Goal: Task Accomplishment & Management: Manage account settings

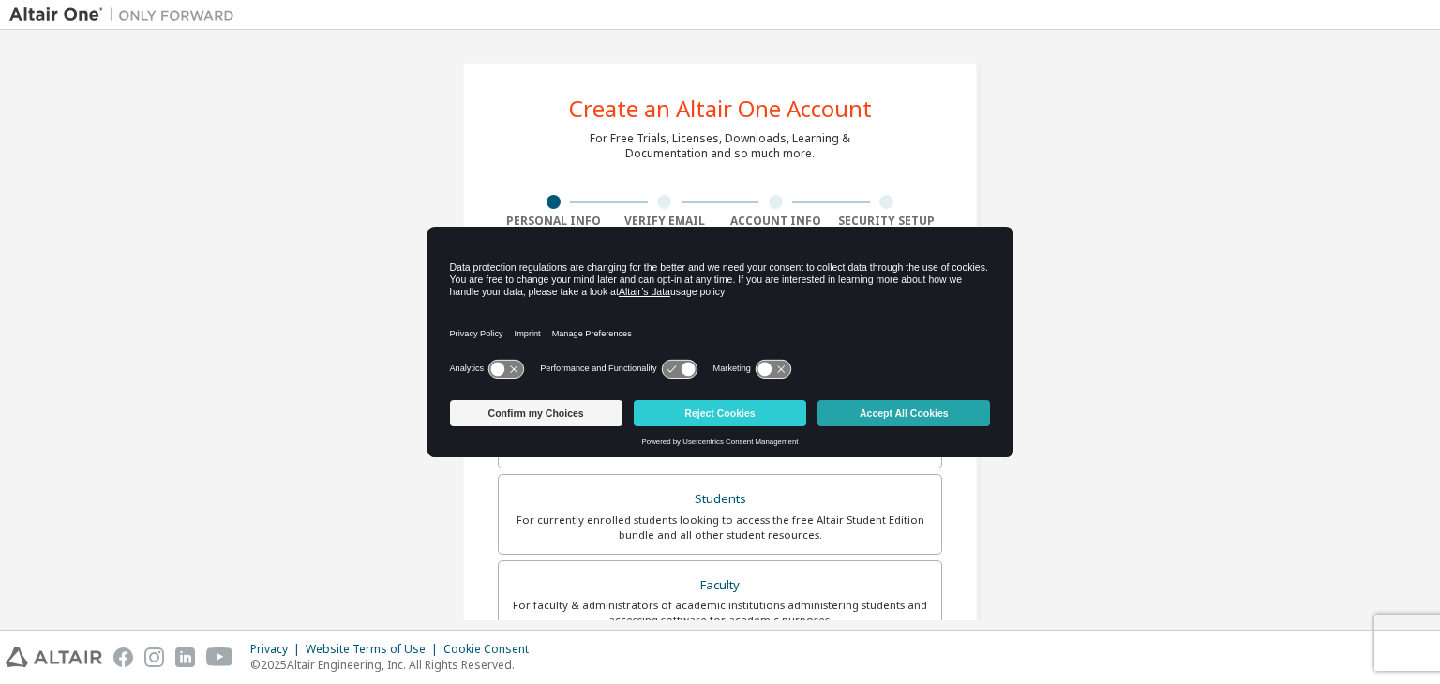
click at [900, 416] on button "Accept All Cookies" at bounding box center [903, 413] width 172 height 26
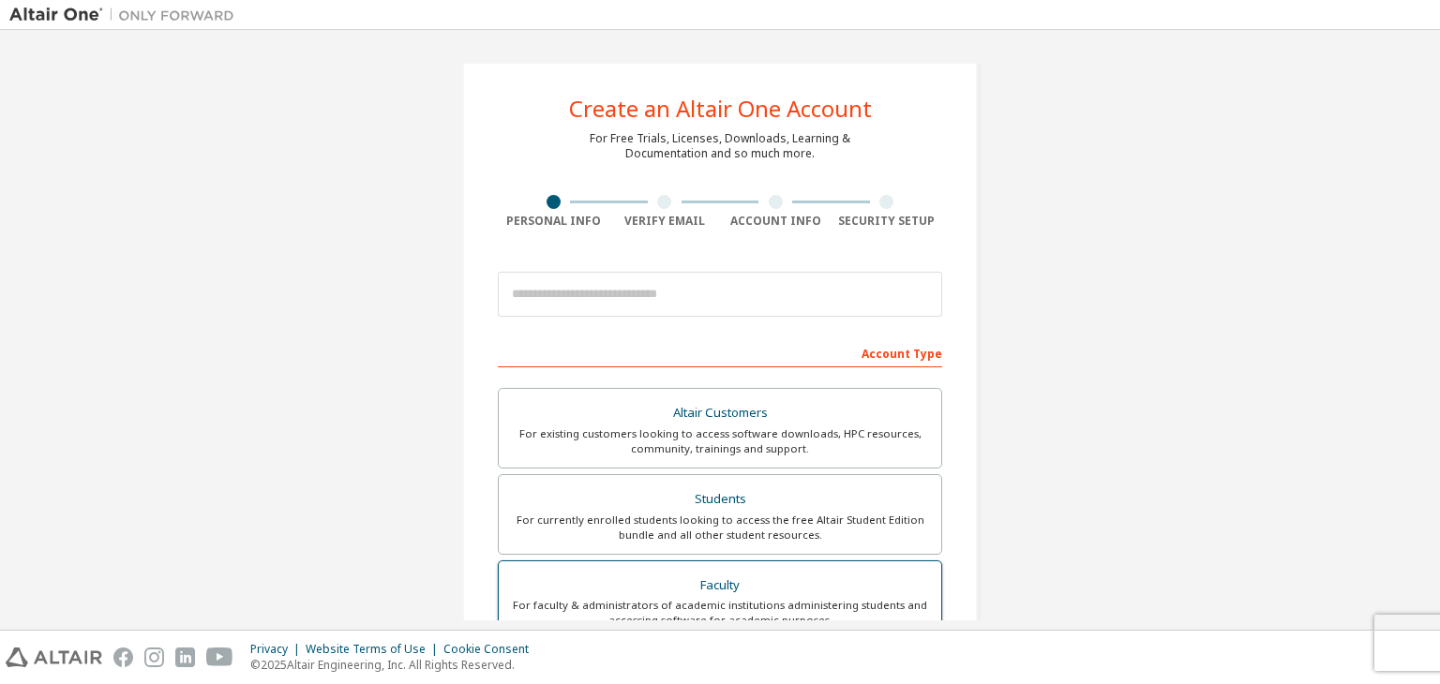
scroll to position [187, 0]
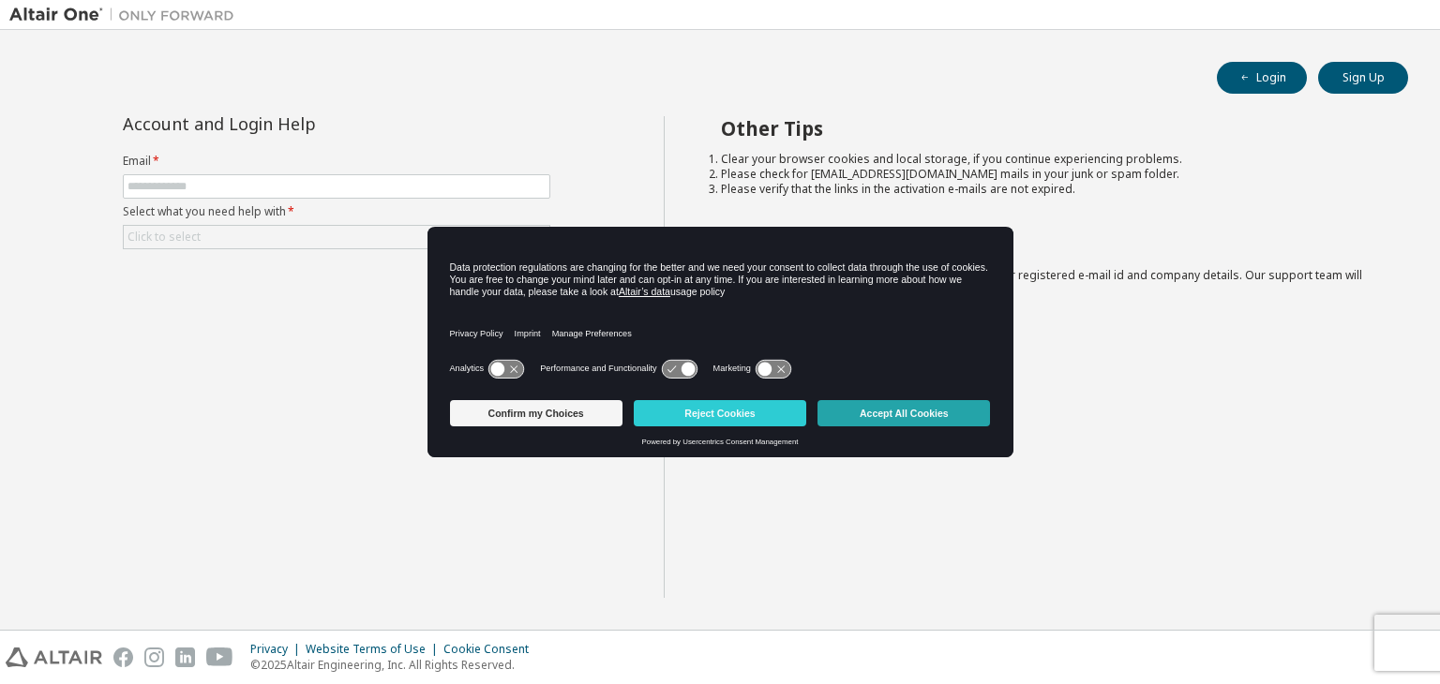
click at [946, 413] on button "Accept All Cookies" at bounding box center [903, 413] width 172 height 26
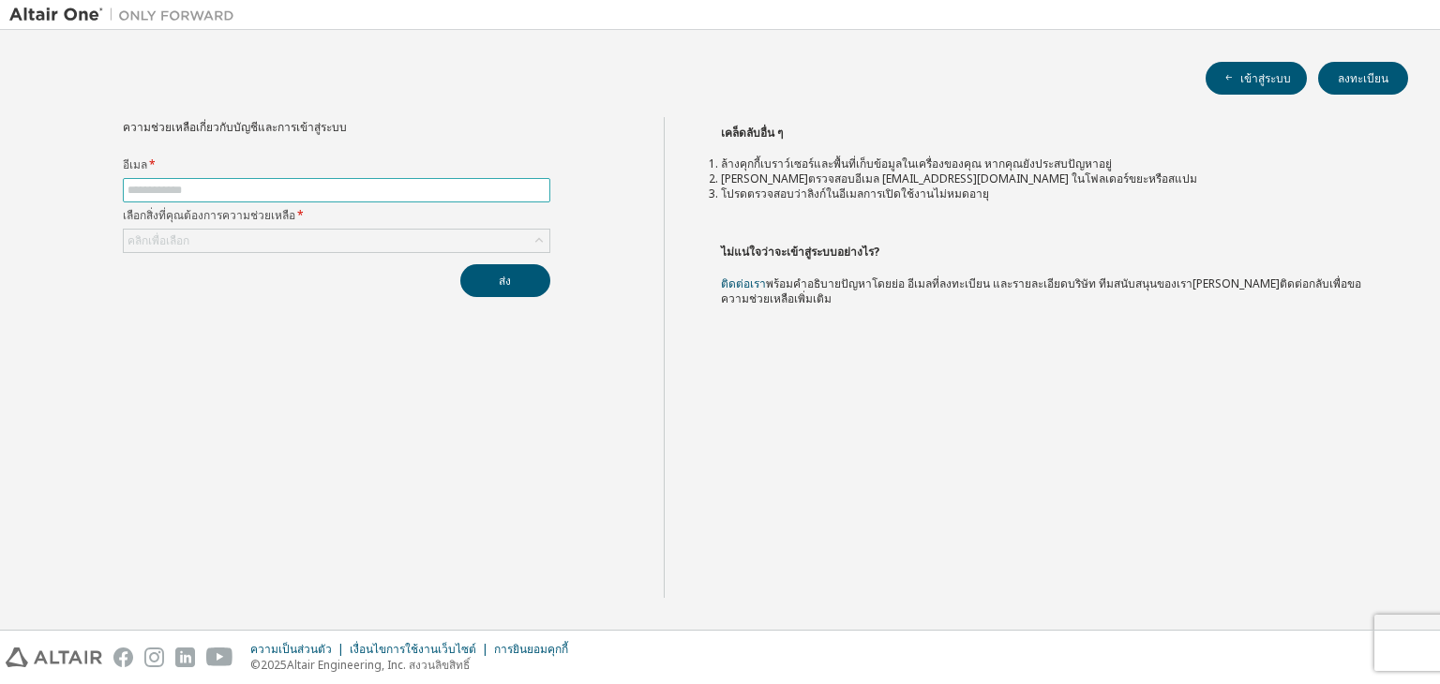
click at [245, 187] on input "text" at bounding box center [336, 190] width 418 height 15
type input "**********"
click at [280, 248] on div "คลิกเพื่อเลือก" at bounding box center [336, 241] width 425 height 22
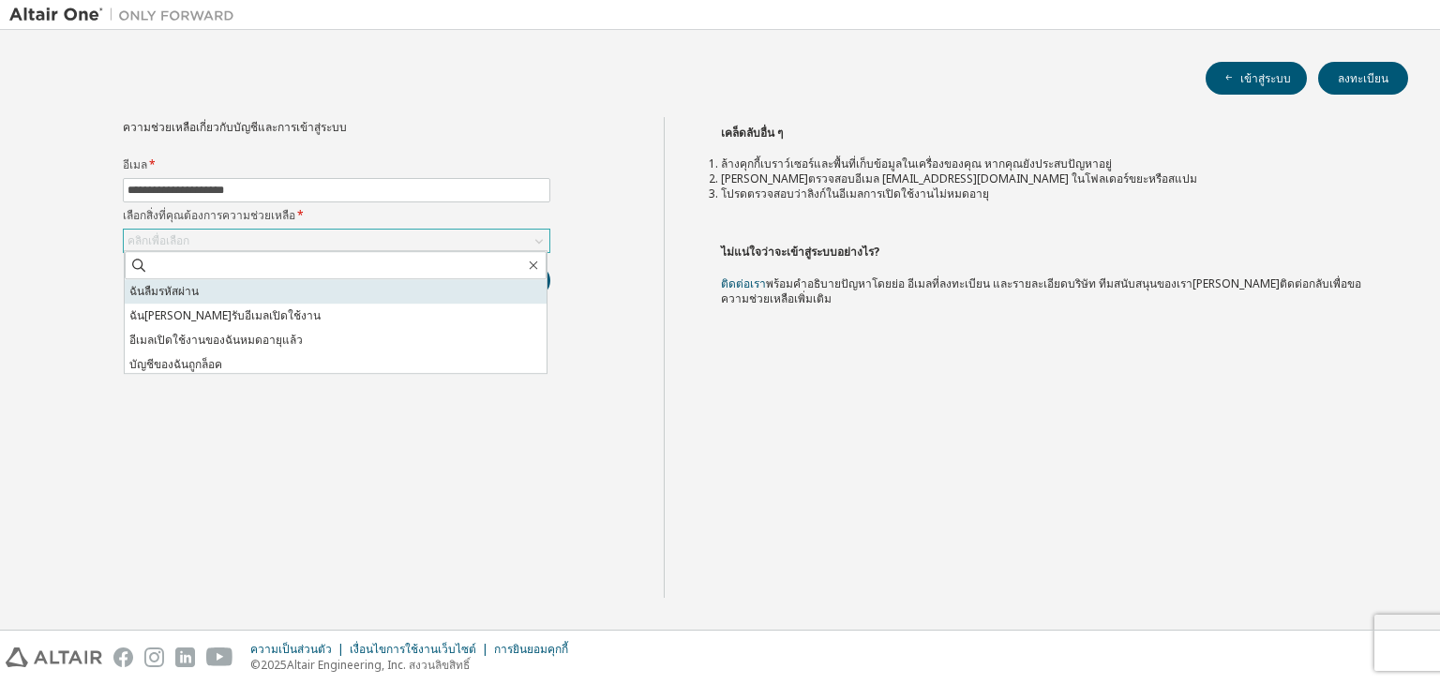
click at [246, 291] on li "ฉันลืมรหัสผ่าน" at bounding box center [336, 291] width 422 height 24
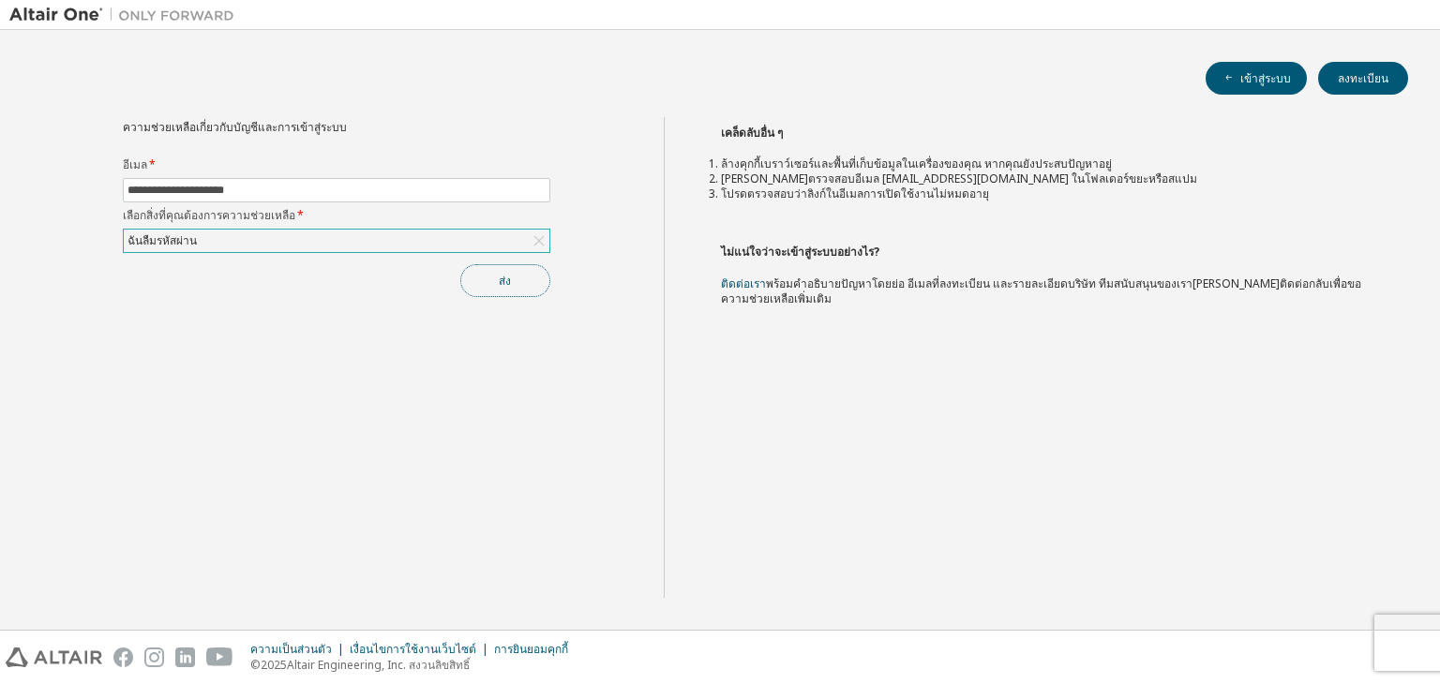
click at [513, 275] on button "ส่ง" at bounding box center [505, 280] width 90 height 33
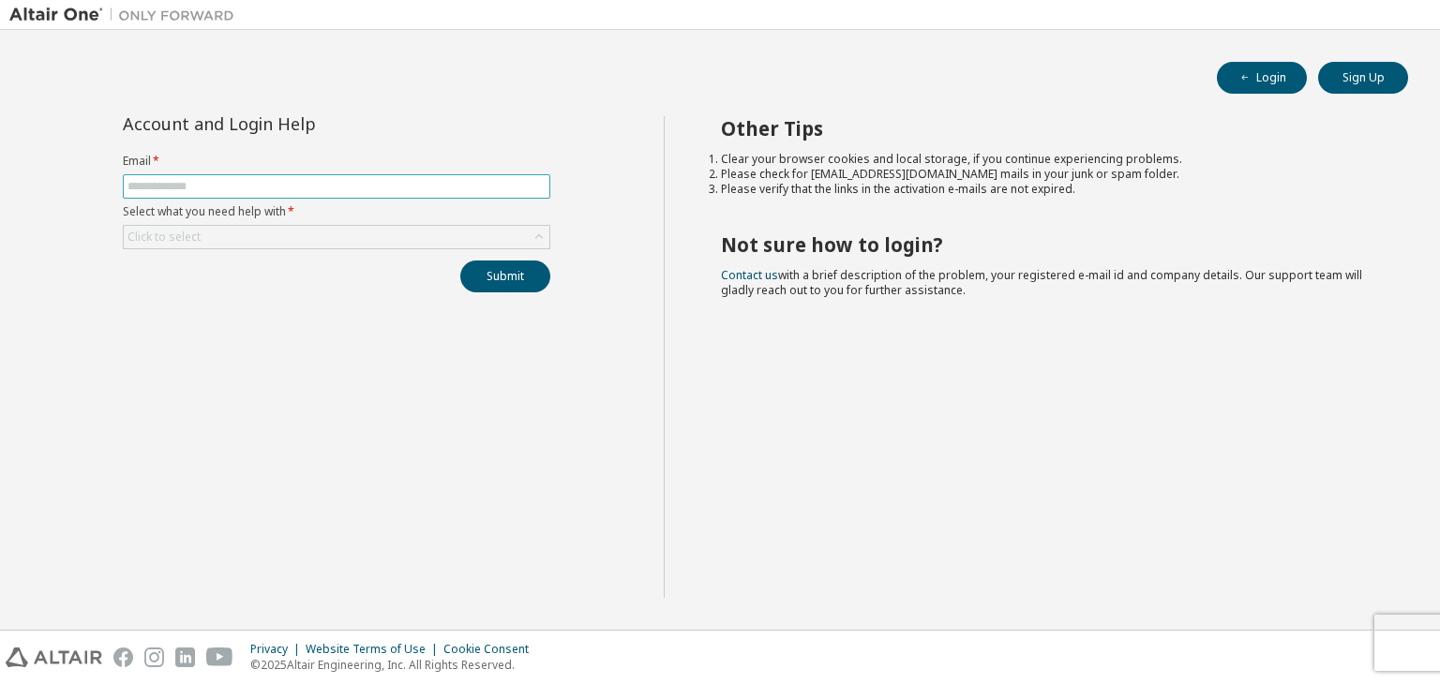
click at [334, 179] on input "text" at bounding box center [336, 186] width 418 height 15
type input "**********"
click at [297, 242] on div "Click to select" at bounding box center [336, 237] width 425 height 22
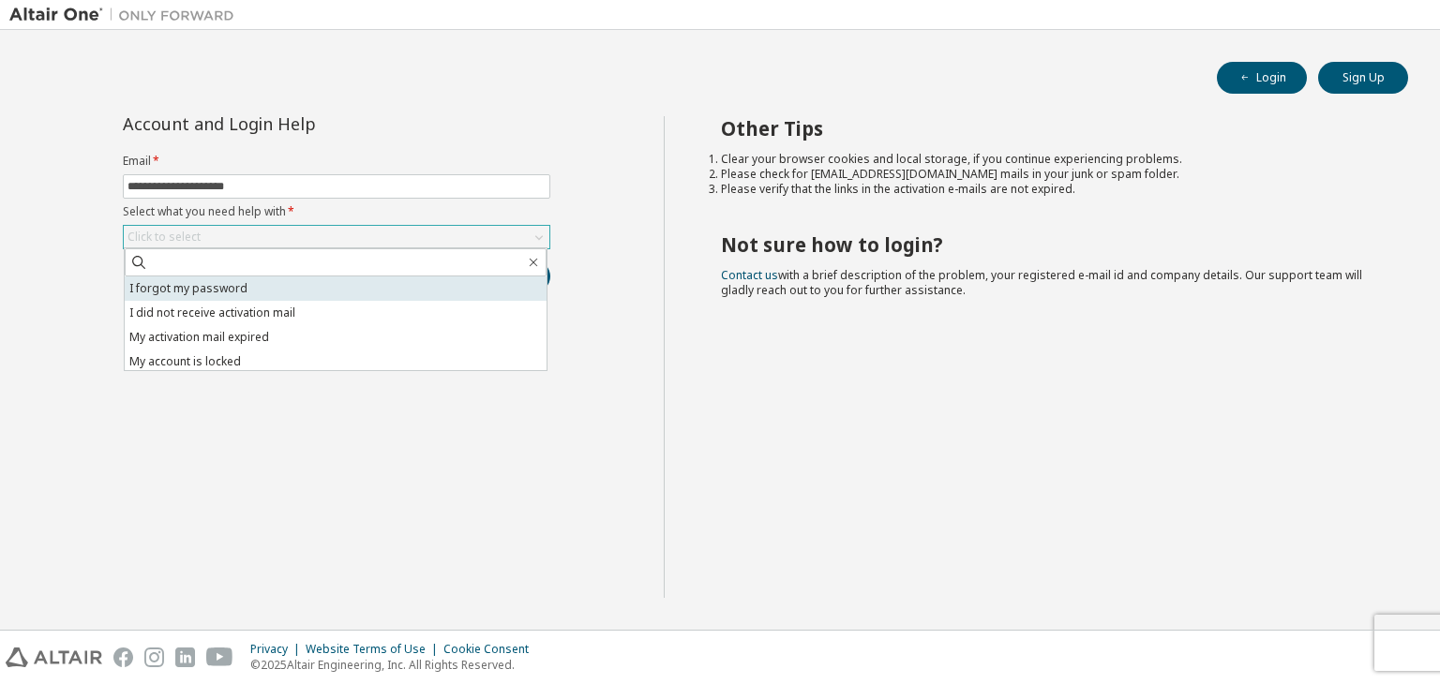
click at [266, 287] on li "I forgot my password" at bounding box center [336, 288] width 422 height 24
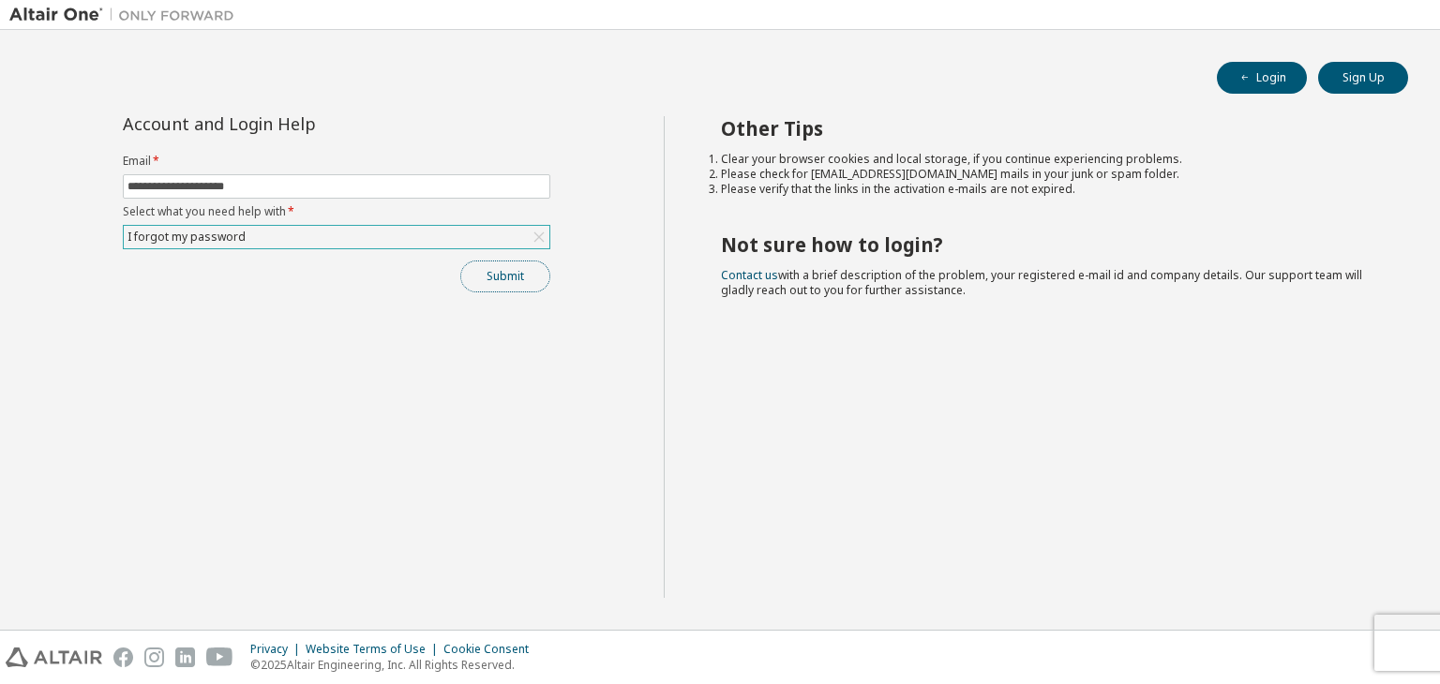
click at [506, 282] on button "Submit" at bounding box center [505, 277] width 90 height 32
